Goal: Transaction & Acquisition: Book appointment/travel/reservation

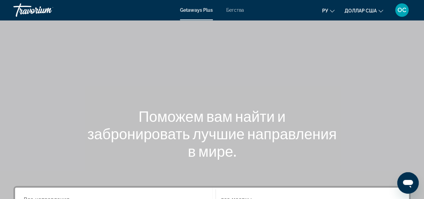
scroll to position [134, 0]
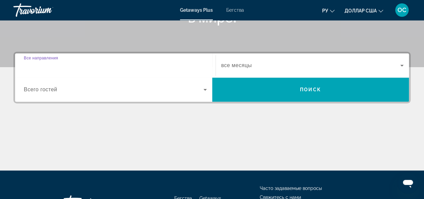
click at [154, 64] on input "Destination Все направления" at bounding box center [115, 66] width 183 height 8
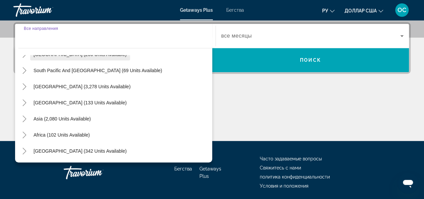
scroll to position [187, 0]
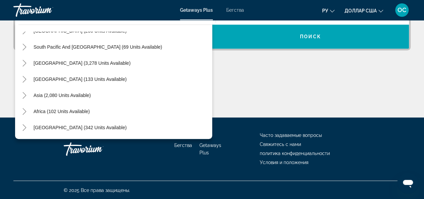
click at [96, 93] on div "Asia (2,080 units available)" at bounding box center [115, 95] width 194 height 16
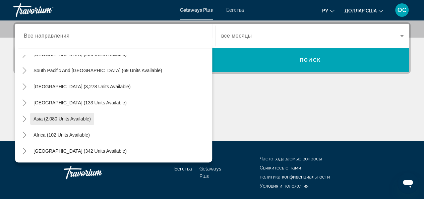
click at [81, 119] on span "Asia (2,080 units available)" at bounding box center [62, 118] width 57 height 5
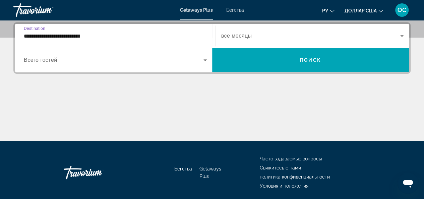
click at [94, 35] on input "**********" at bounding box center [115, 36] width 183 height 8
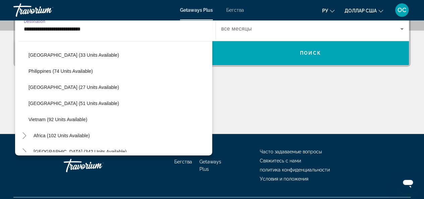
scroll to position [286, 0]
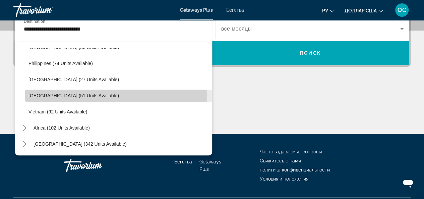
click at [67, 95] on span "[GEOGRAPHIC_DATA] (51 units available)" at bounding box center [74, 95] width 91 height 5
type input "**********"
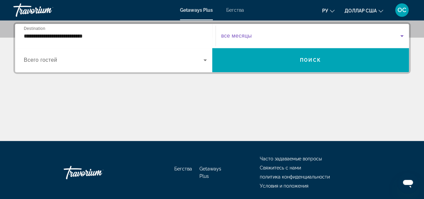
click at [401, 36] on icon "Виджет поиска" at bounding box center [402, 36] width 8 height 8
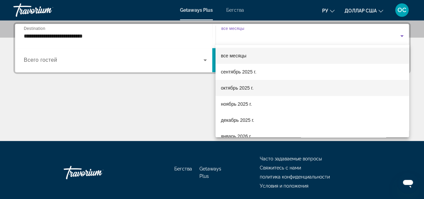
click at [249, 90] on font "октябрь 2025 г." at bounding box center [237, 87] width 33 height 5
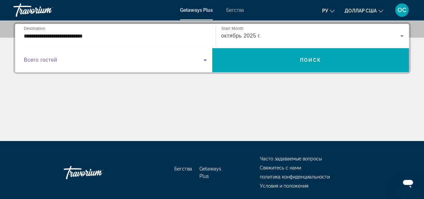
click at [206, 58] on icon "Виджет поиска" at bounding box center [205, 60] width 8 height 8
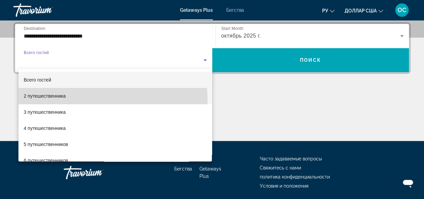
click at [81, 100] on mat-option "2 путешественника" at bounding box center [115, 96] width 194 height 16
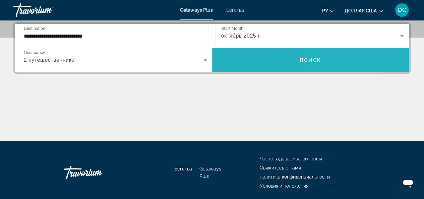
click at [355, 64] on span "Виджет поиска" at bounding box center [310, 60] width 197 height 16
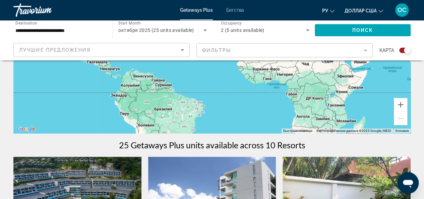
scroll to position [134, 0]
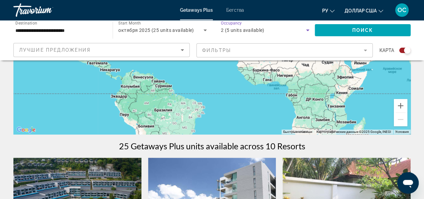
click at [305, 31] on icon "Search widget" at bounding box center [308, 30] width 8 height 8
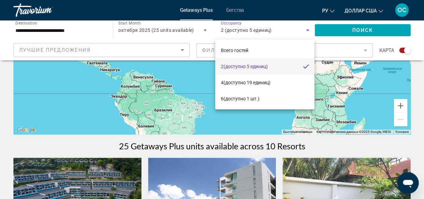
click at [200, 29] on div at bounding box center [212, 99] width 424 height 199
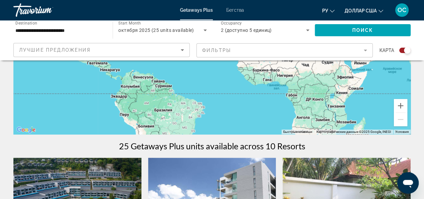
click at [205, 31] on icon "Search widget" at bounding box center [205, 31] width 3 height 2
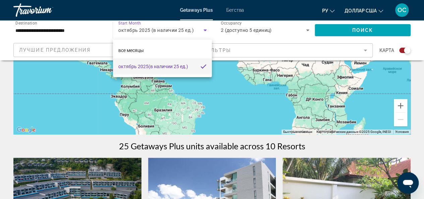
click at [363, 49] on div at bounding box center [212, 99] width 424 height 199
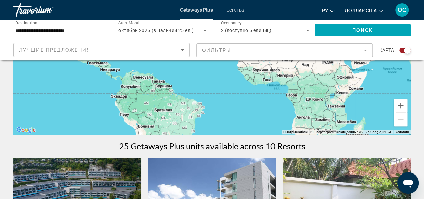
click at [363, 49] on mat-form-field "Фильтры" at bounding box center [285, 50] width 177 height 14
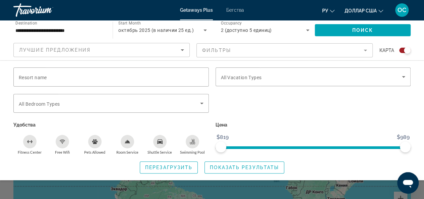
scroll to position [0, 0]
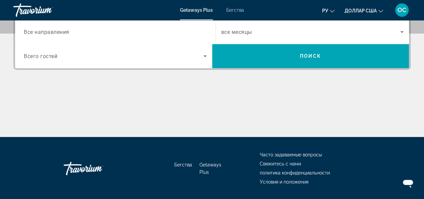
scroll to position [134, 0]
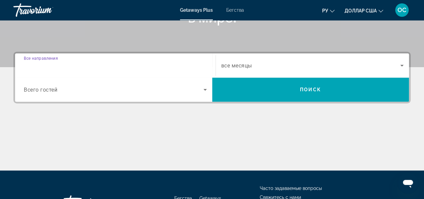
click at [198, 62] on input "Destination Все направления" at bounding box center [115, 66] width 183 height 8
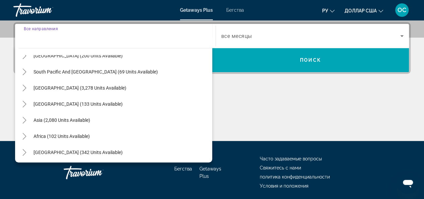
scroll to position [109, 0]
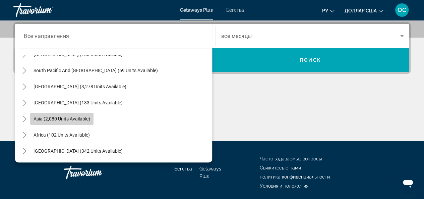
click at [65, 119] on span "Asia (2,080 units available)" at bounding box center [62, 118] width 57 height 5
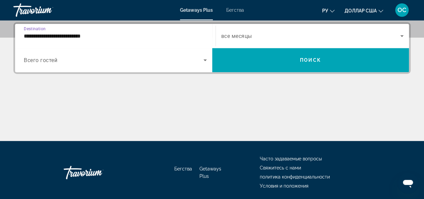
click at [95, 34] on input "**********" at bounding box center [115, 36] width 183 height 8
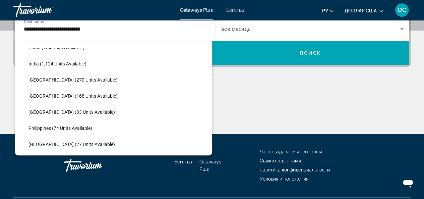
scroll to position [255, 0]
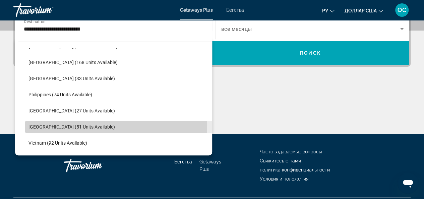
click at [91, 124] on span "Search widget" at bounding box center [118, 127] width 187 height 16
type input "**********"
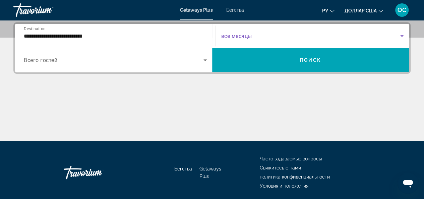
click at [401, 34] on icon "Search widget" at bounding box center [402, 36] width 8 height 8
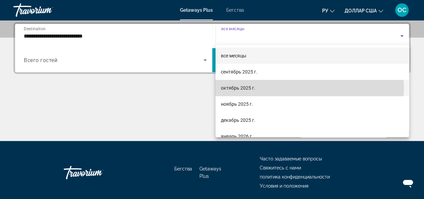
click at [262, 88] on mat-option "октябрь 2025 г." at bounding box center [313, 88] width 194 height 16
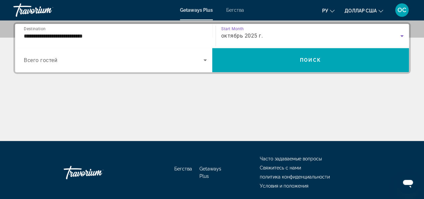
click at [205, 61] on icon "Search widget" at bounding box center [205, 60] width 8 height 8
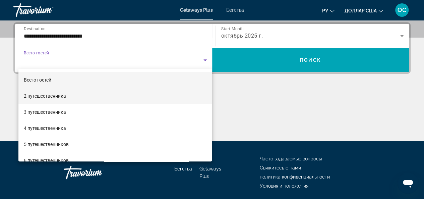
click at [126, 98] on mat-option "2 путешественника" at bounding box center [115, 96] width 194 height 16
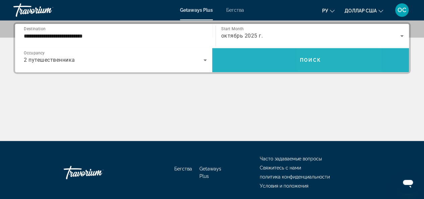
click at [319, 57] on span "Поиск" at bounding box center [310, 59] width 21 height 5
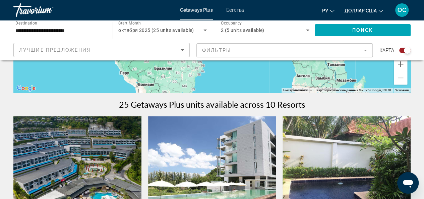
scroll to position [168, 0]
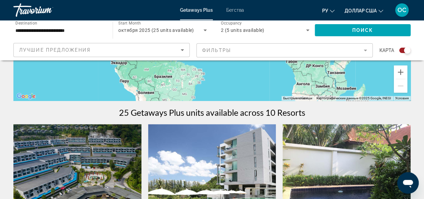
click at [379, 10] on icon "Изменить валюту" at bounding box center [381, 11] width 5 height 5
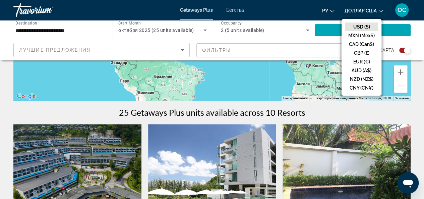
click at [332, 12] on icon "Изменить язык" at bounding box center [332, 11] width 5 height 3
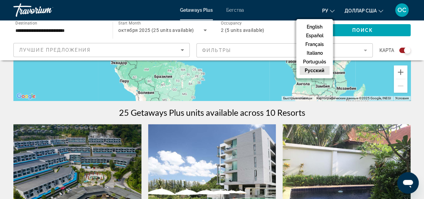
click at [420, 20] on div "**********" at bounding box center [212, 40] width 424 height 40
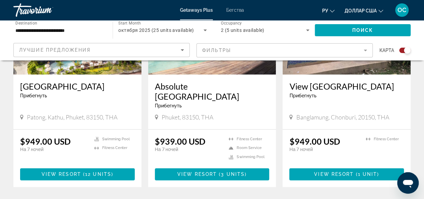
scroll to position [336, 0]
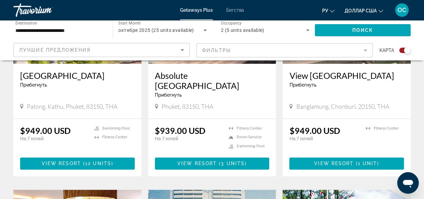
click at [55, 132] on p "$949.00 USD" at bounding box center [45, 131] width 51 height 10
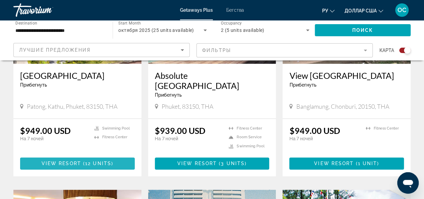
click at [71, 161] on span "View Resort" at bounding box center [62, 163] width 40 height 5
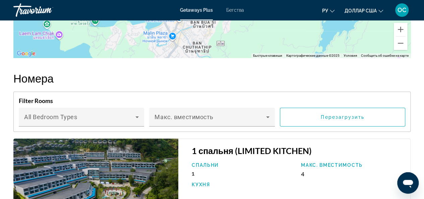
scroll to position [1138, 0]
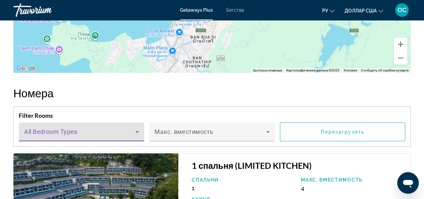
click at [140, 136] on icon "Основное содержание" at bounding box center [137, 132] width 8 height 8
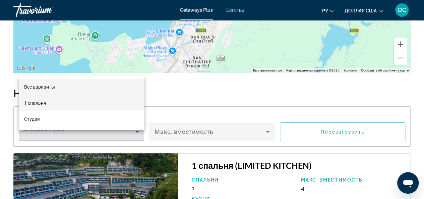
click at [111, 103] on mat-option "1 спальня" at bounding box center [82, 103] width 126 height 16
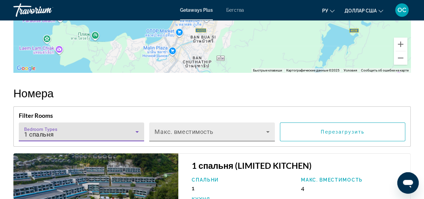
click at [265, 136] on icon "Основное содержание" at bounding box center [268, 132] width 8 height 8
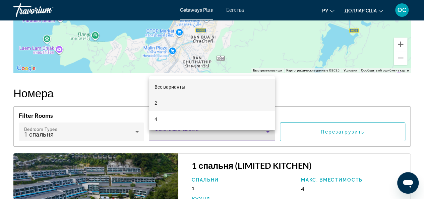
click at [205, 106] on mat-option "2" at bounding box center [212, 103] width 126 height 16
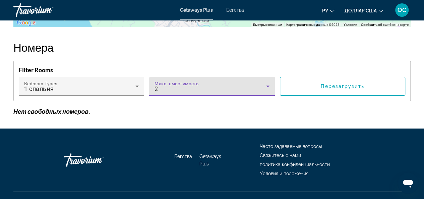
scroll to position [1202, 0]
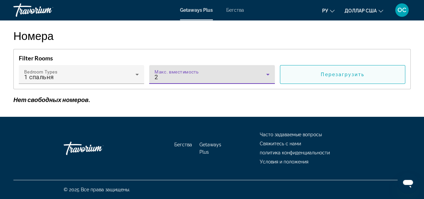
click at [342, 76] on span "Перезагрузить" at bounding box center [342, 74] width 43 height 5
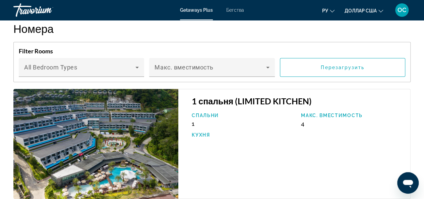
scroll to position [1303, 0]
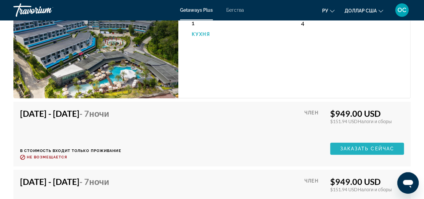
click at [356, 151] on span "Заказать сейчас" at bounding box center [367, 148] width 54 height 5
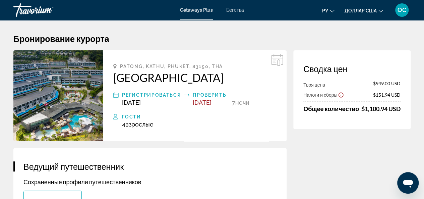
click at [134, 125] on span "Взрослые" at bounding box center [140, 124] width 28 height 7
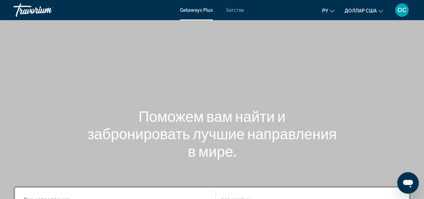
click at [205, 11] on font "Getaways Plus" at bounding box center [196, 9] width 33 height 5
click at [238, 8] on font "Бегства" at bounding box center [236, 9] width 18 height 5
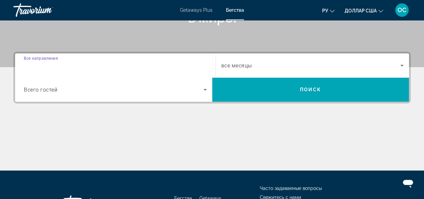
click at [154, 66] on input "Destination Все направления" at bounding box center [115, 66] width 183 height 8
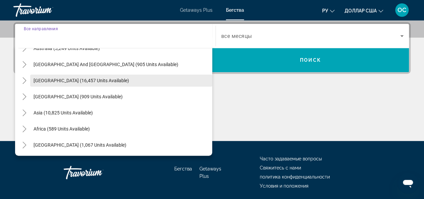
scroll to position [109, 0]
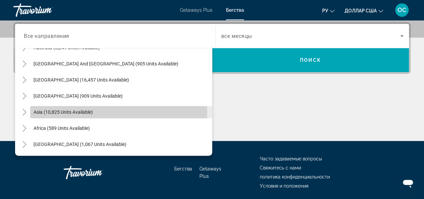
click at [77, 111] on span "Asia (10,825 units available)" at bounding box center [63, 111] width 59 height 5
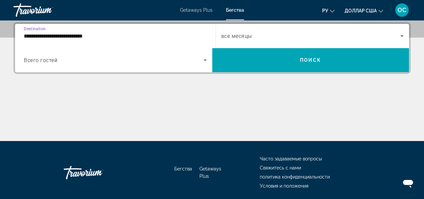
click at [96, 38] on input "**********" at bounding box center [115, 36] width 183 height 8
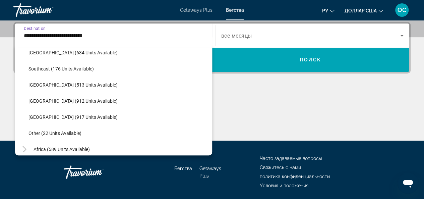
scroll to position [350, 0]
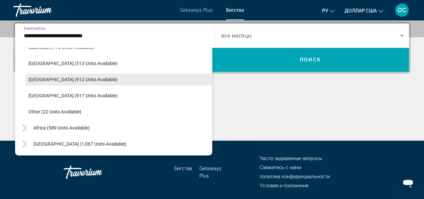
click at [64, 80] on span "[GEOGRAPHIC_DATA] (912 units available)" at bounding box center [73, 79] width 89 height 5
type input "**********"
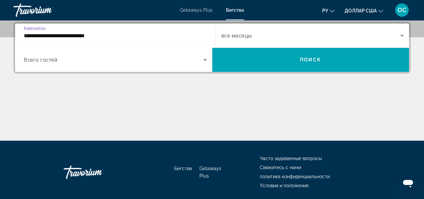
scroll to position [164, 0]
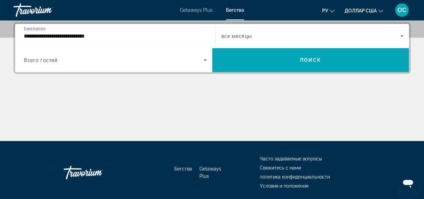
click at [205, 60] on icon "Search widget" at bounding box center [205, 60] width 3 height 2
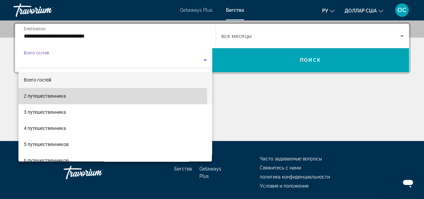
click at [73, 98] on mat-option "2 путешественника" at bounding box center [115, 96] width 194 height 16
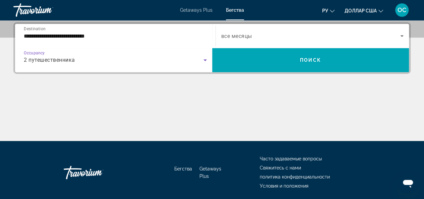
click at [404, 36] on icon "Search widget" at bounding box center [402, 36] width 8 height 8
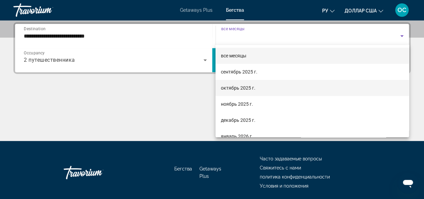
click at [260, 86] on mat-option "октябрь 2025 г." at bounding box center [313, 88] width 194 height 16
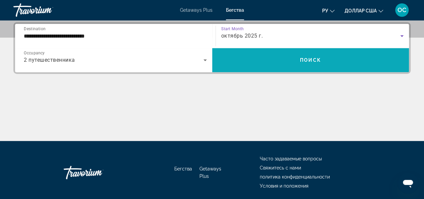
click at [304, 63] on span "Search widget" at bounding box center [310, 60] width 197 height 16
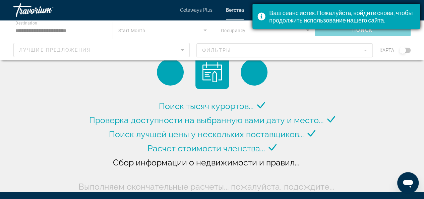
click at [365, 22] on font "Ваш сеанс истёк. Пожалуйста, войдите снова, чтобы продолжить использование наше…" at bounding box center [341, 16] width 144 height 15
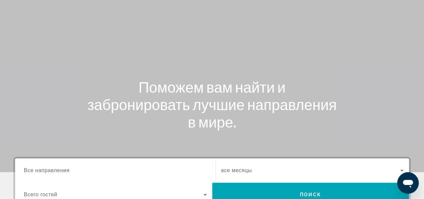
scroll to position [134, 0]
